Goal: Transaction & Acquisition: Download file/media

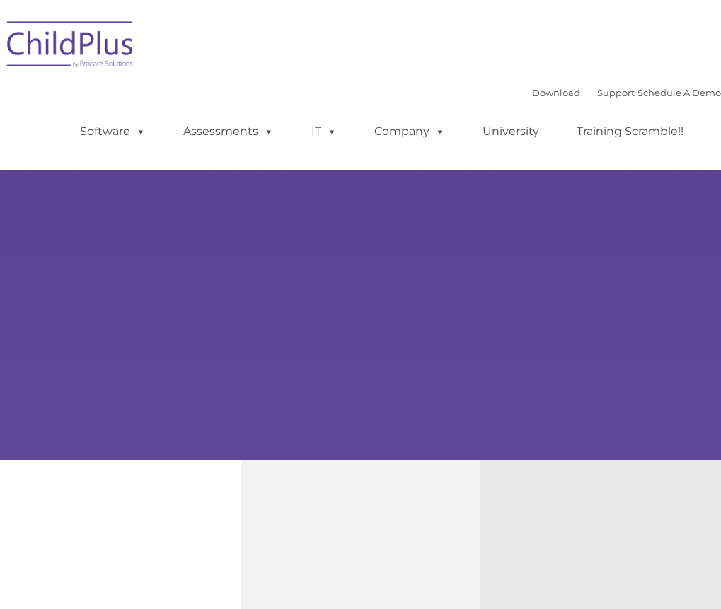
type input ""
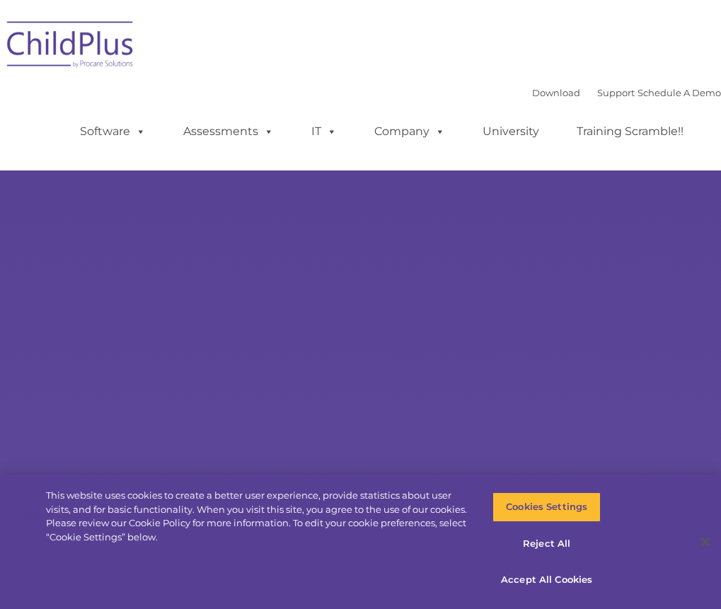
select select "MEDIUM"
click at [532, 93] on link "Download" at bounding box center [556, 92] width 48 height 11
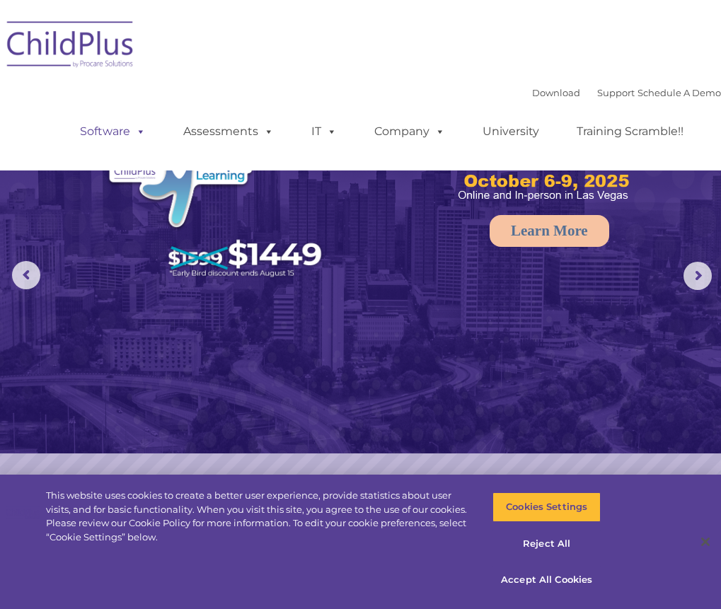
click at [110, 132] on link "Software" at bounding box center [113, 131] width 94 height 28
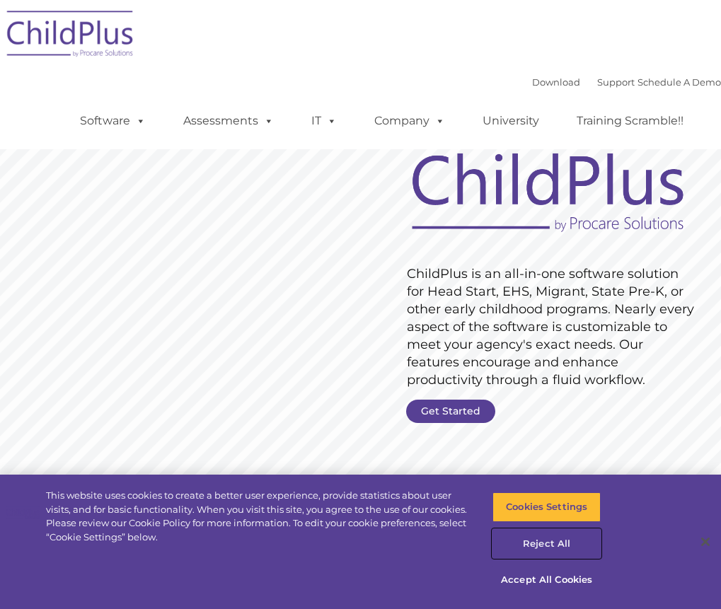
click at [551, 544] on button "Reject All" at bounding box center [547, 544] width 108 height 30
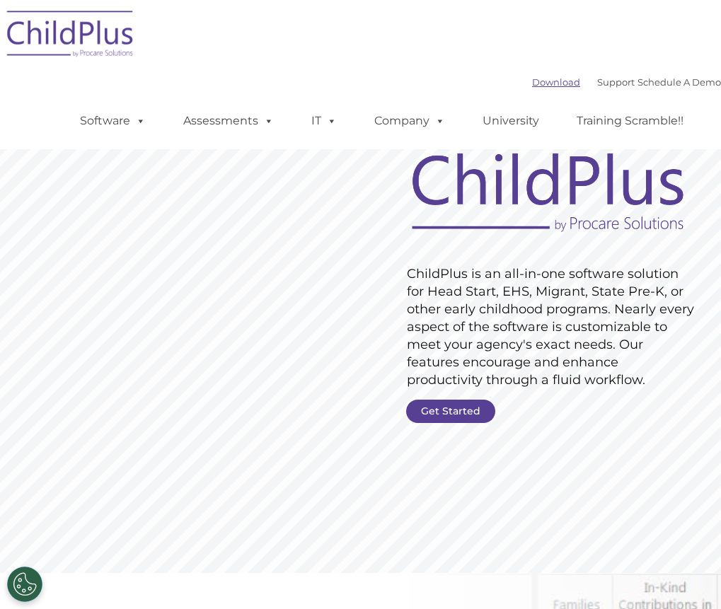
click at [532, 79] on link "Download" at bounding box center [556, 81] width 48 height 11
click at [532, 82] on link "Download" at bounding box center [556, 81] width 48 height 11
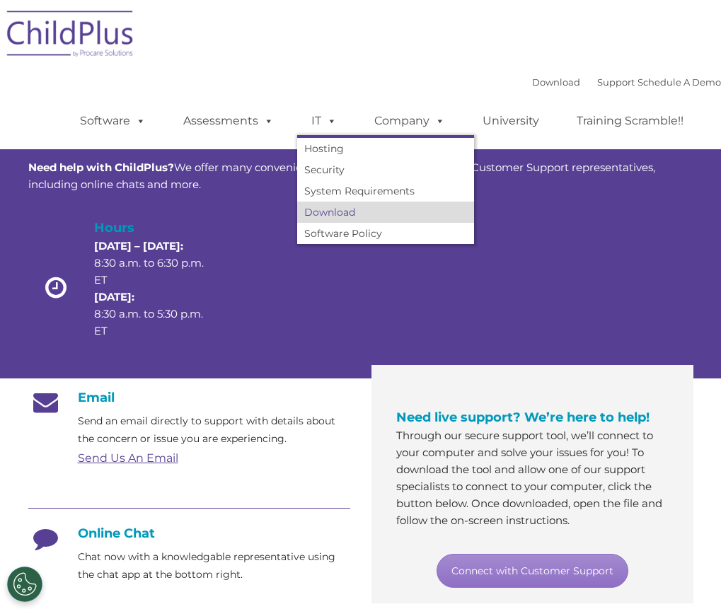
click at [308, 212] on link "Download" at bounding box center [385, 212] width 177 height 21
